Goal: Book appointment/travel/reservation

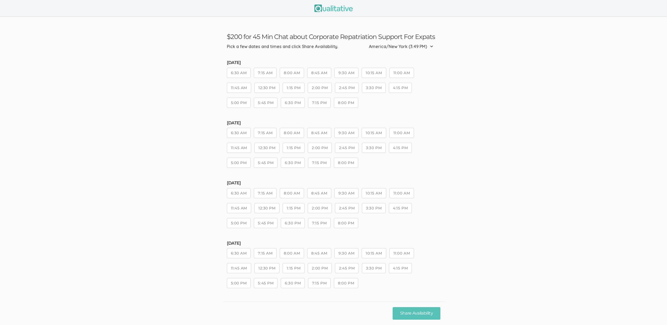
click at [319, 191] on button "8:45 AM" at bounding box center [319, 193] width 24 height 10
click at [421, 311] on button "Share Availability" at bounding box center [416, 313] width 48 height 13
click at [327, 193] on button "8:45 AM" at bounding box center [319, 193] width 24 height 10
click at [317, 209] on button "2:00 PM" at bounding box center [320, 208] width 24 height 10
click at [416, 312] on button "Share Availability" at bounding box center [416, 313] width 48 height 13
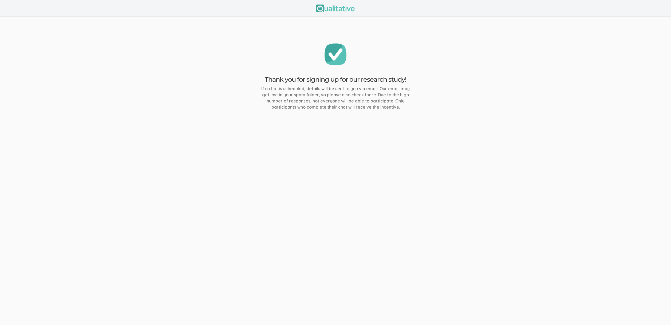
click at [218, 158] on ui-view "Thank you for signing up for our research study! If a chat is scheduled, detail…" at bounding box center [335, 162] width 671 height 325
